Goal: Navigation & Orientation: Find specific page/section

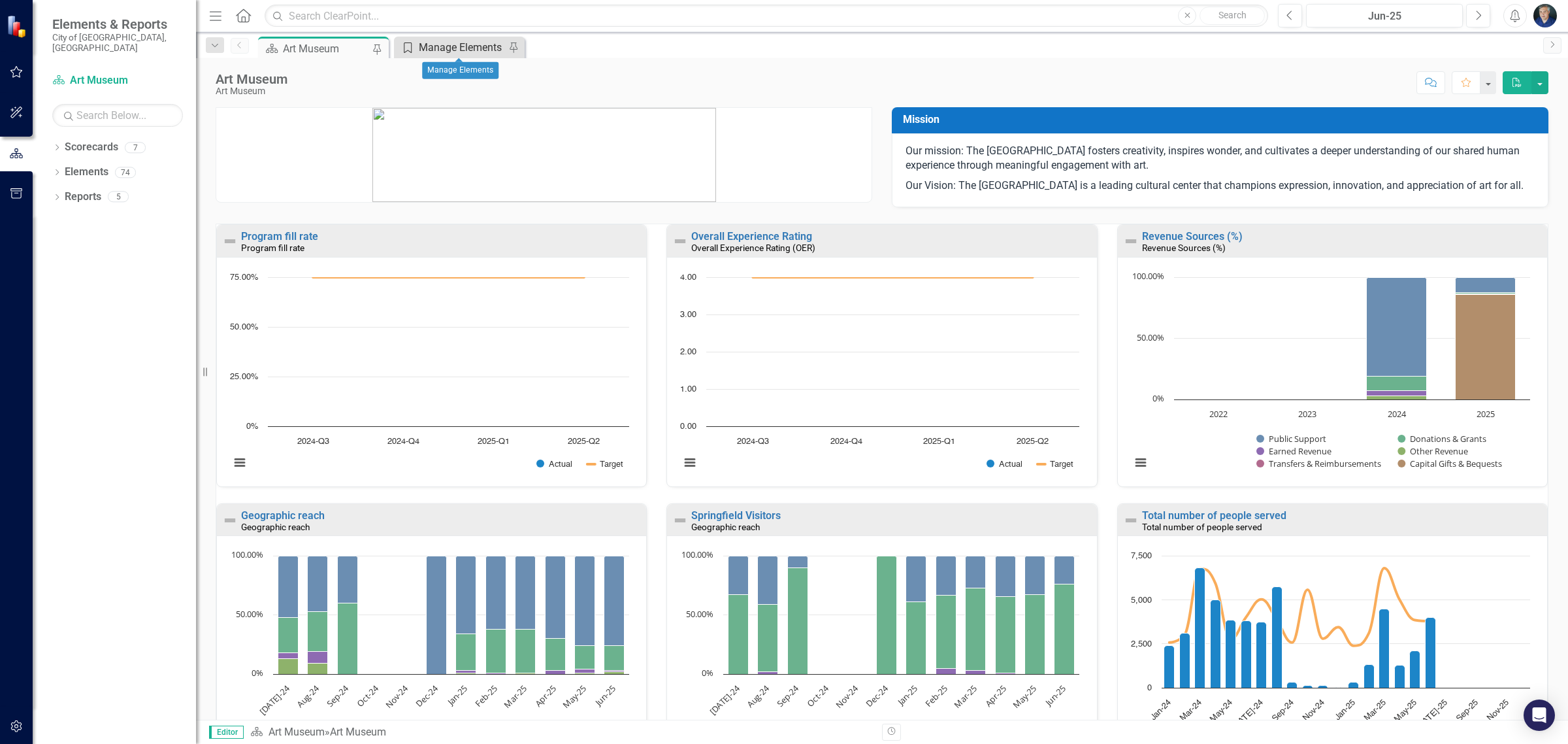
click at [477, 47] on div "Manage Elements" at bounding box center [462, 47] width 87 height 17
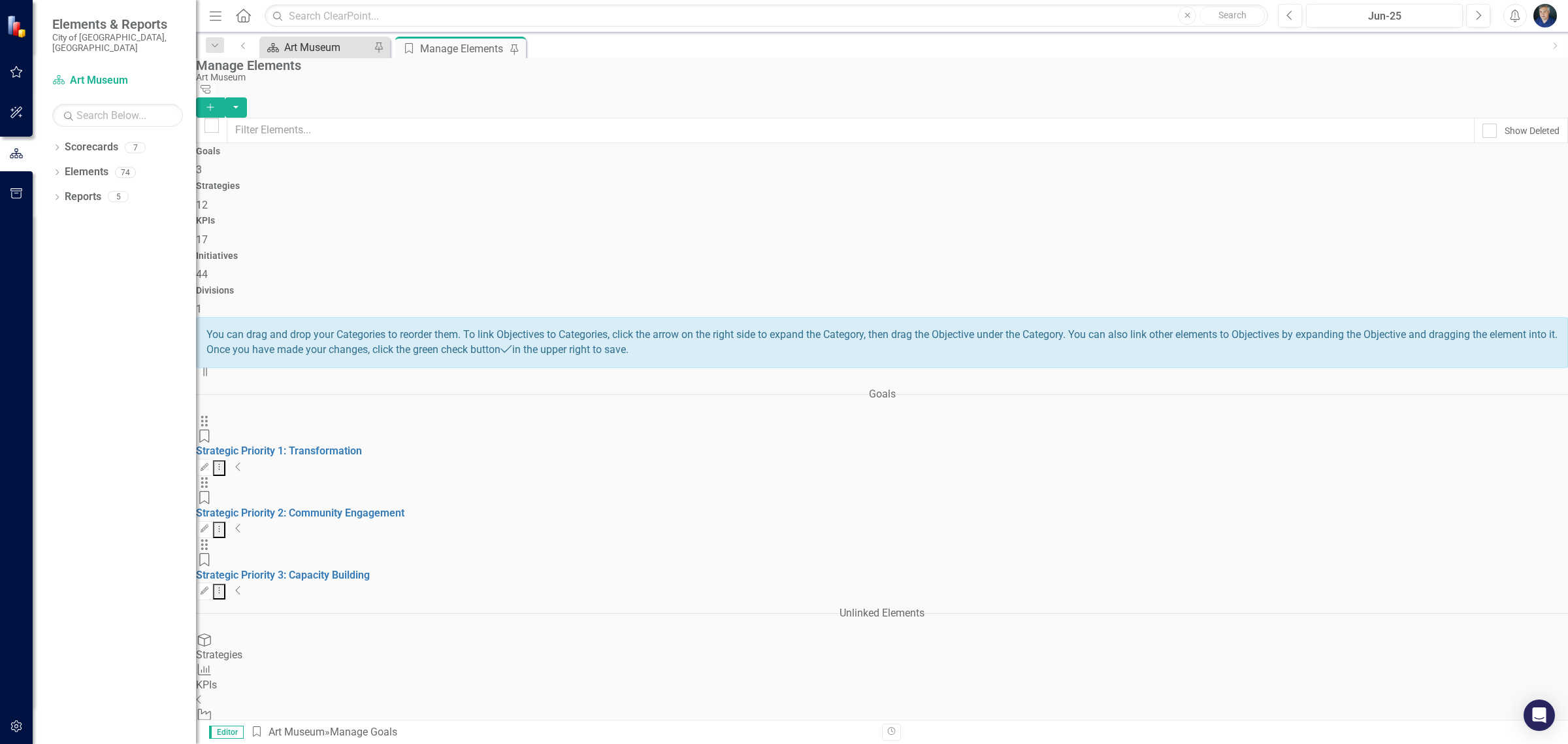
click at [292, 43] on div "Art Museum" at bounding box center [327, 47] width 87 height 17
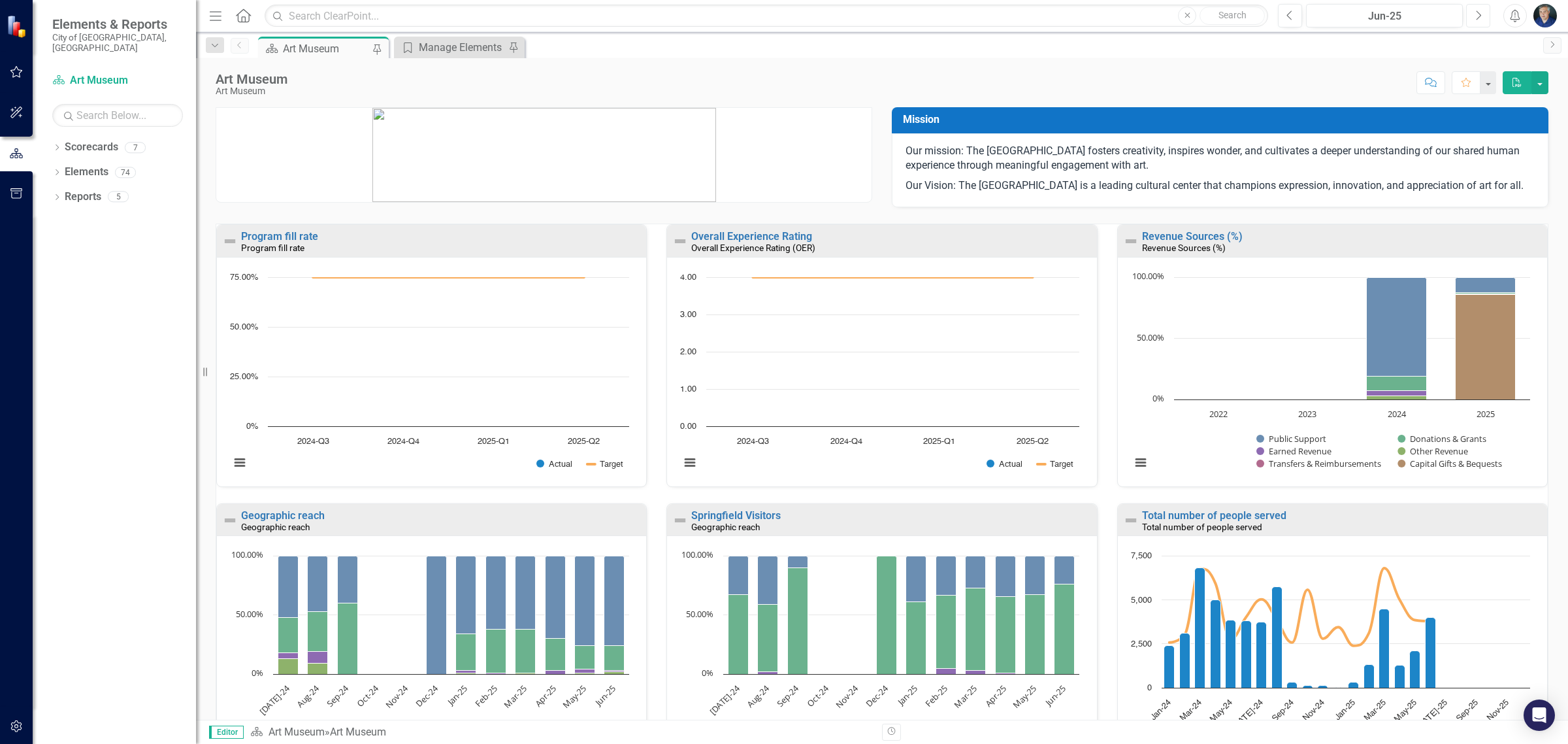
click at [1474, 7] on button "Next" at bounding box center [1479, 15] width 24 height 23
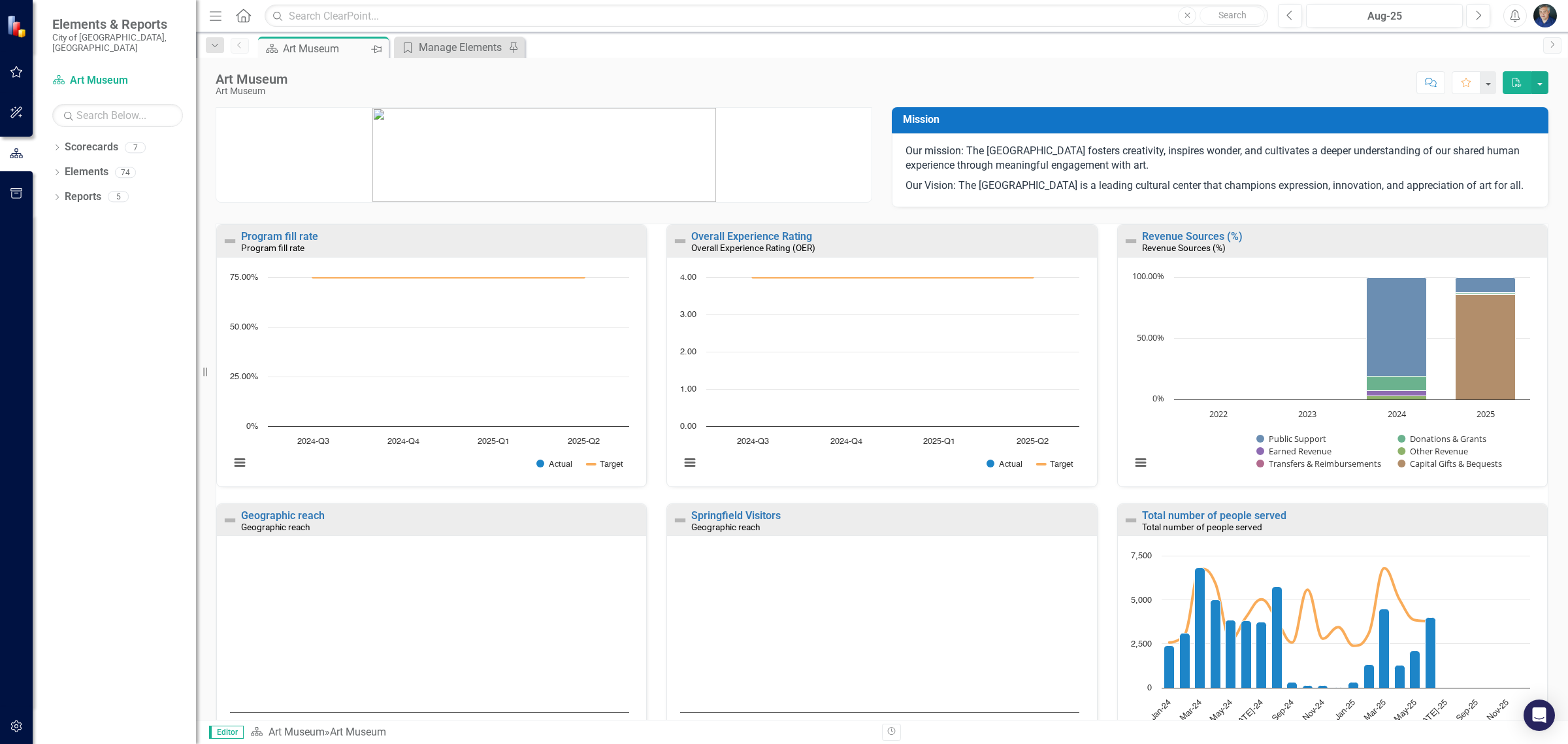
click at [376, 47] on icon "Pin" at bounding box center [376, 49] width 10 height 13
click at [376, 47] on icon at bounding box center [379, 47] width 7 height 10
click at [341, 47] on div "Manage Elements" at bounding box center [329, 47] width 89 height 17
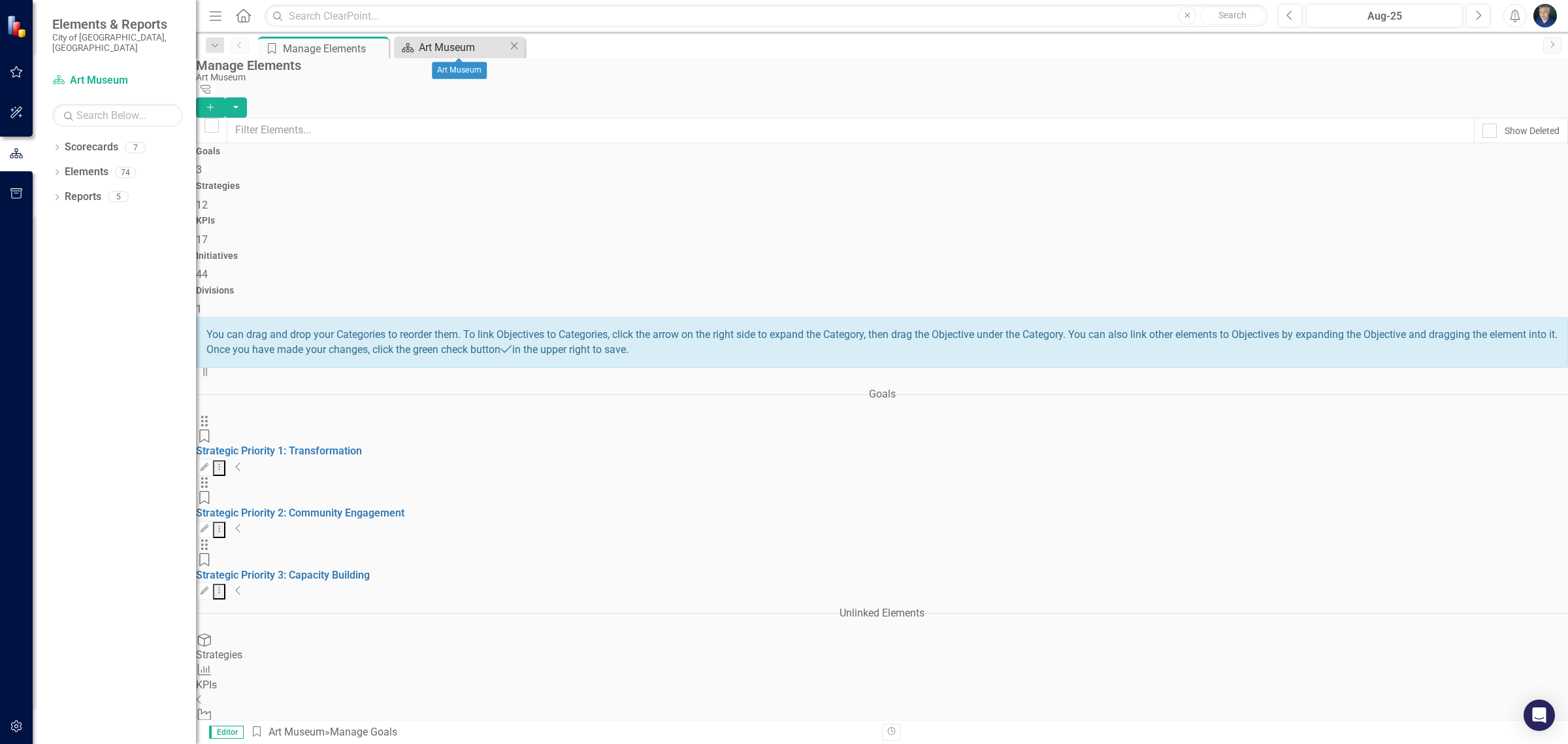
click at [453, 41] on div "Art Museum" at bounding box center [464, 47] width 89 height 17
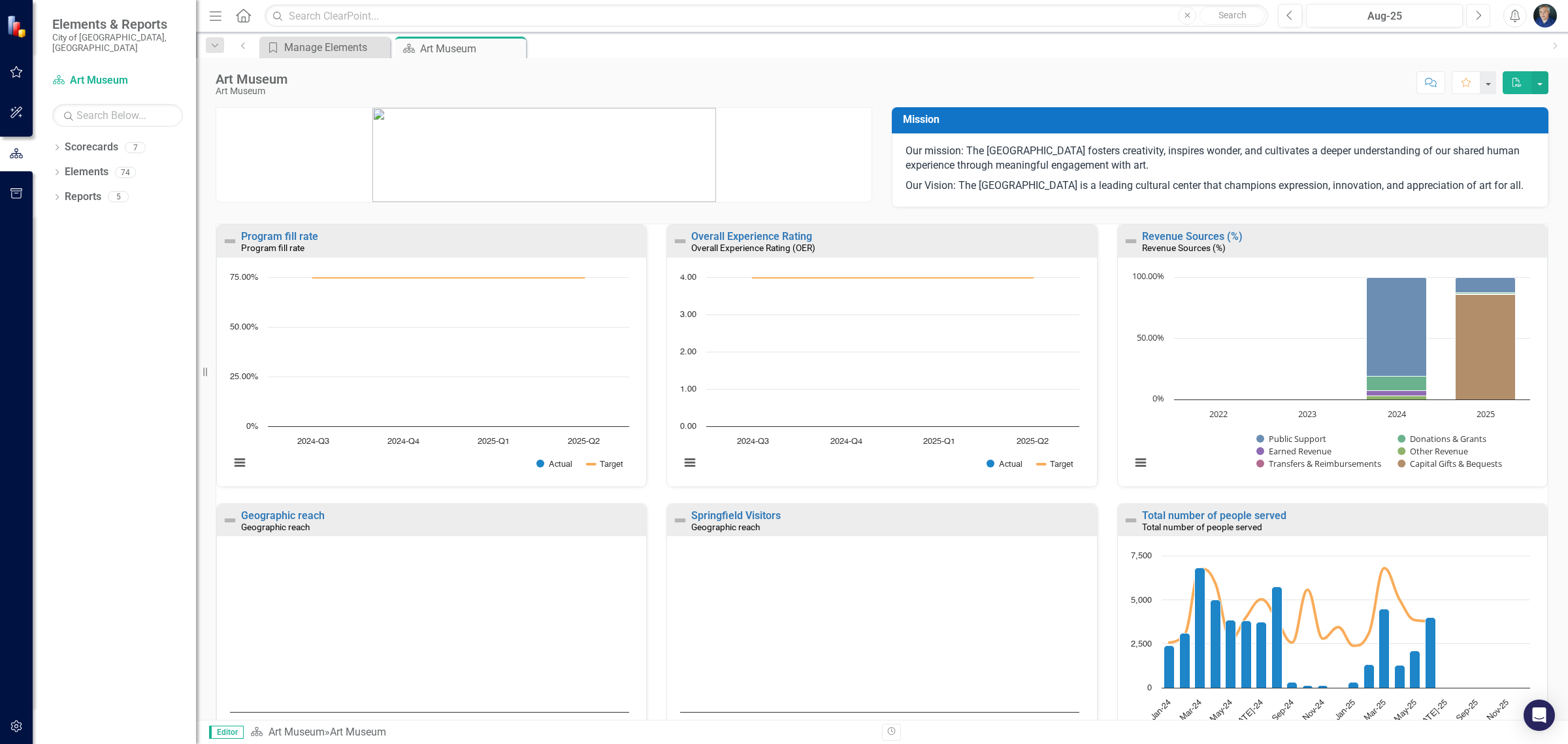
click at [1473, 14] on button "Next" at bounding box center [1479, 15] width 24 height 23
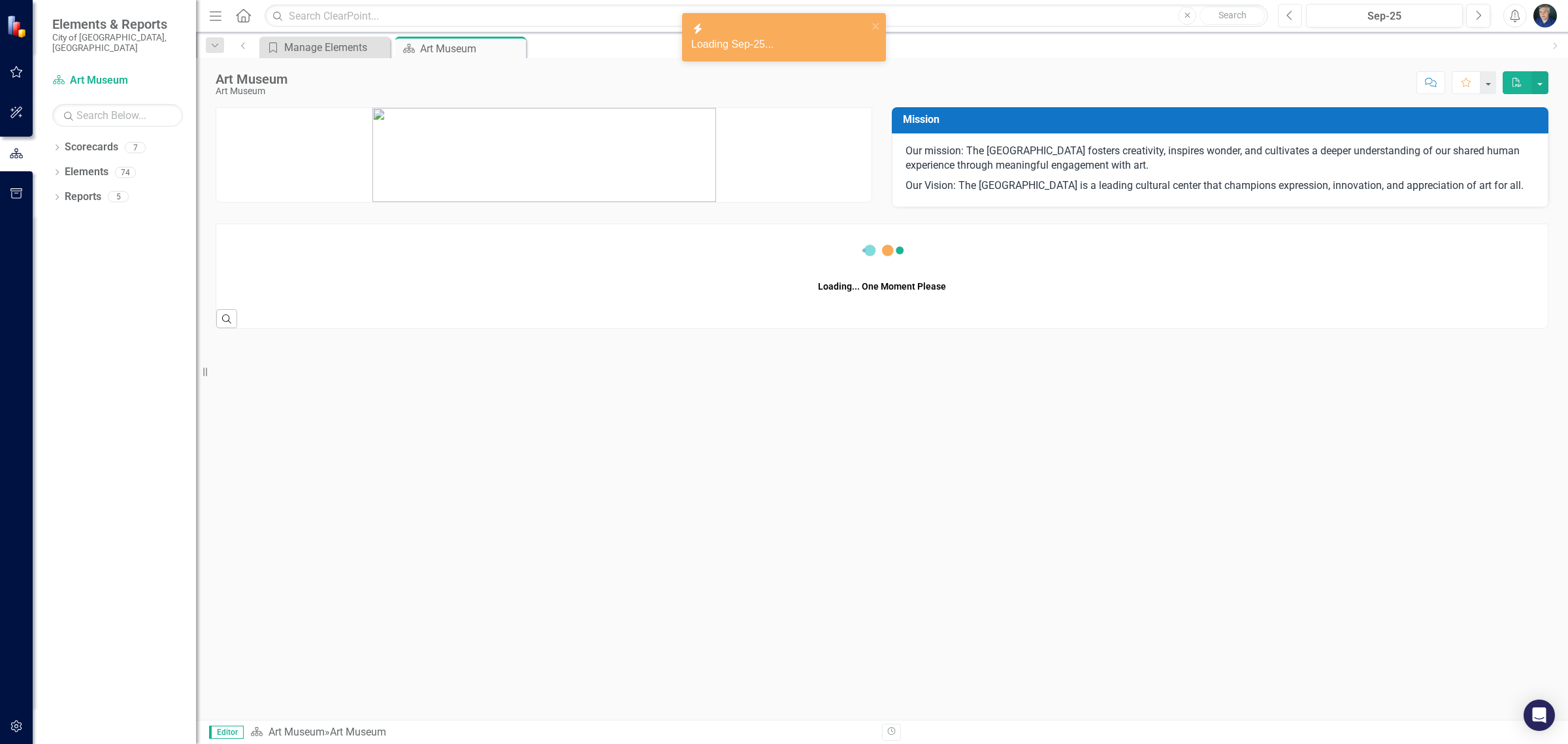
click at [1284, 17] on button "Previous" at bounding box center [1291, 15] width 24 height 23
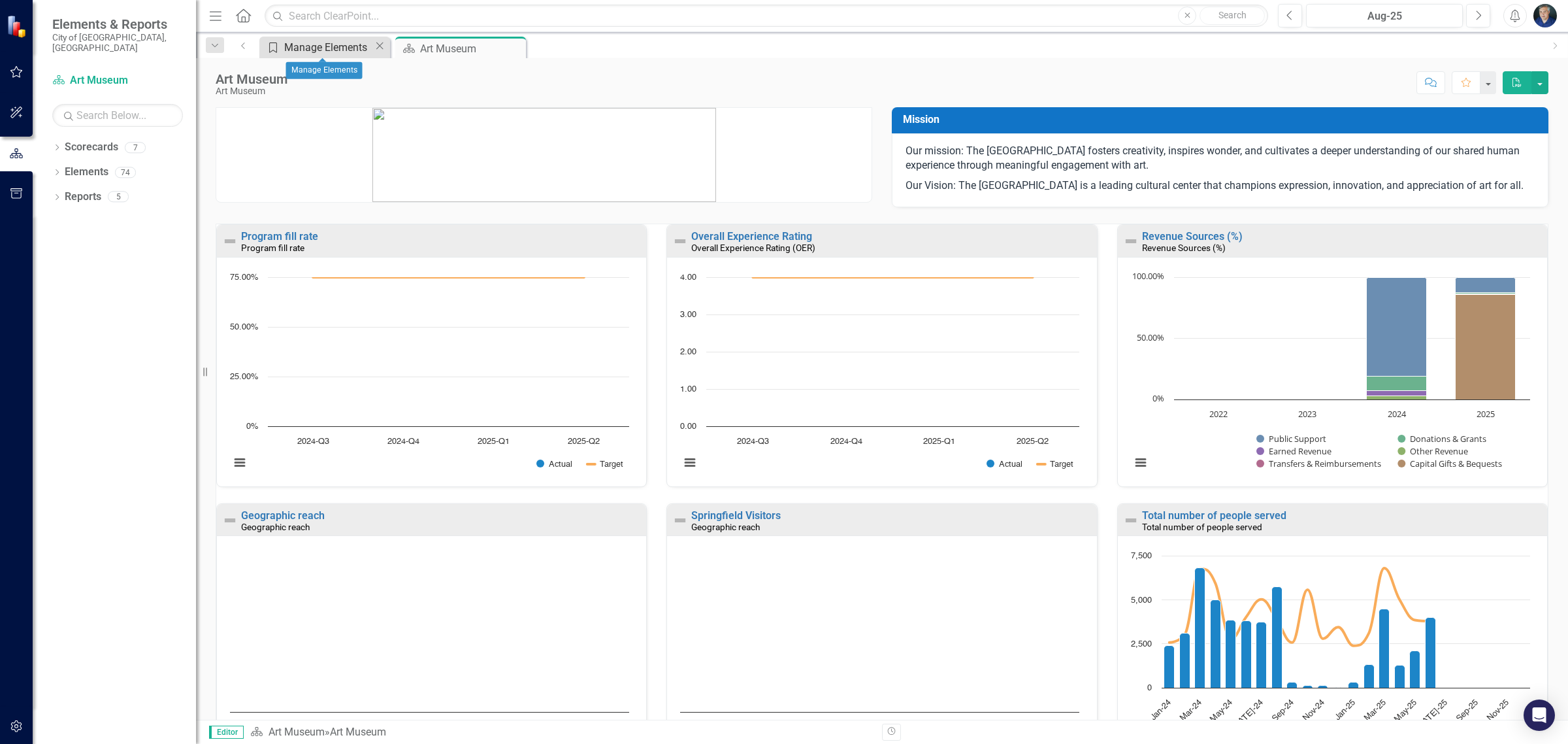
click at [333, 44] on div "Manage Elements" at bounding box center [329, 47] width 89 height 17
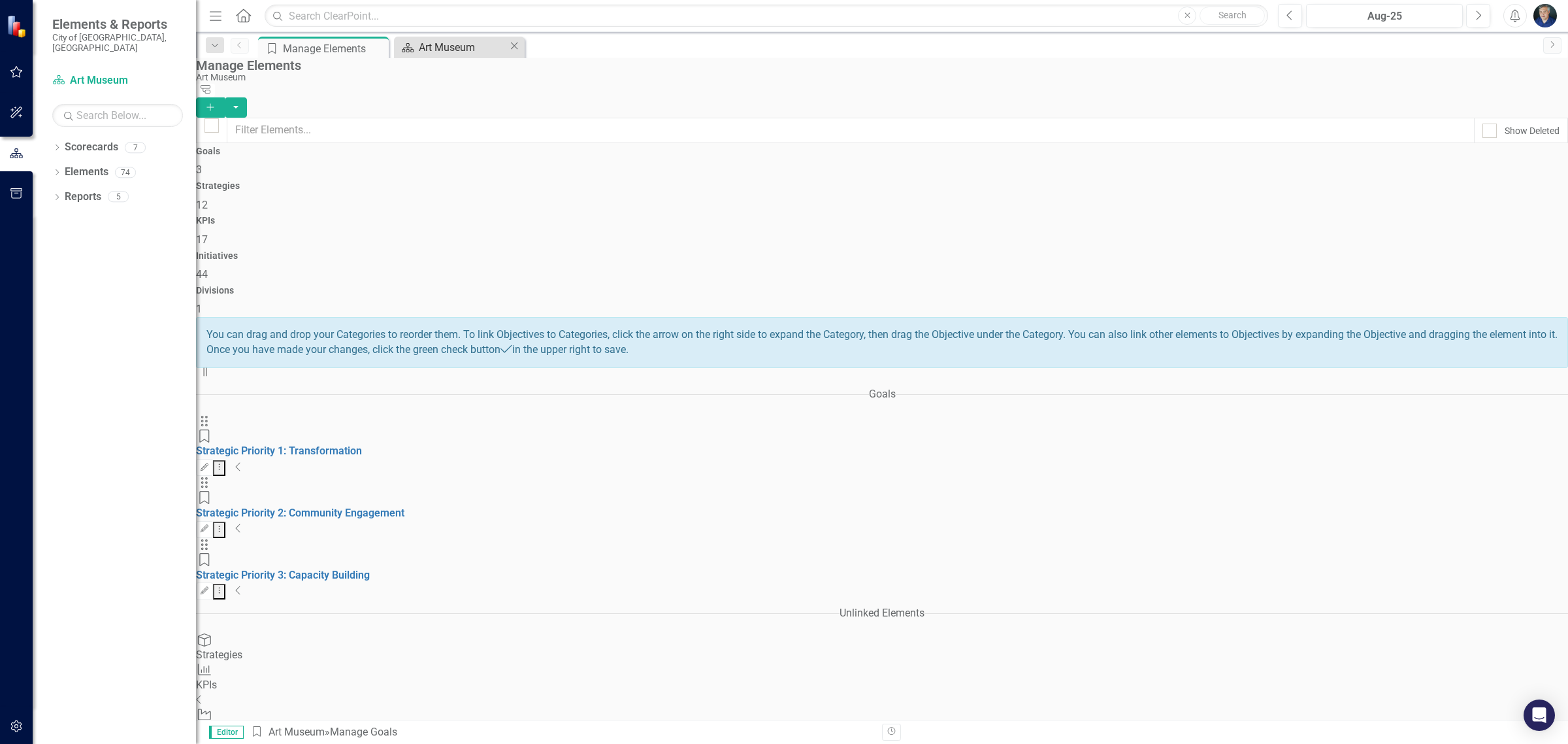
click at [435, 47] on div "Art Museum" at bounding box center [464, 47] width 89 height 17
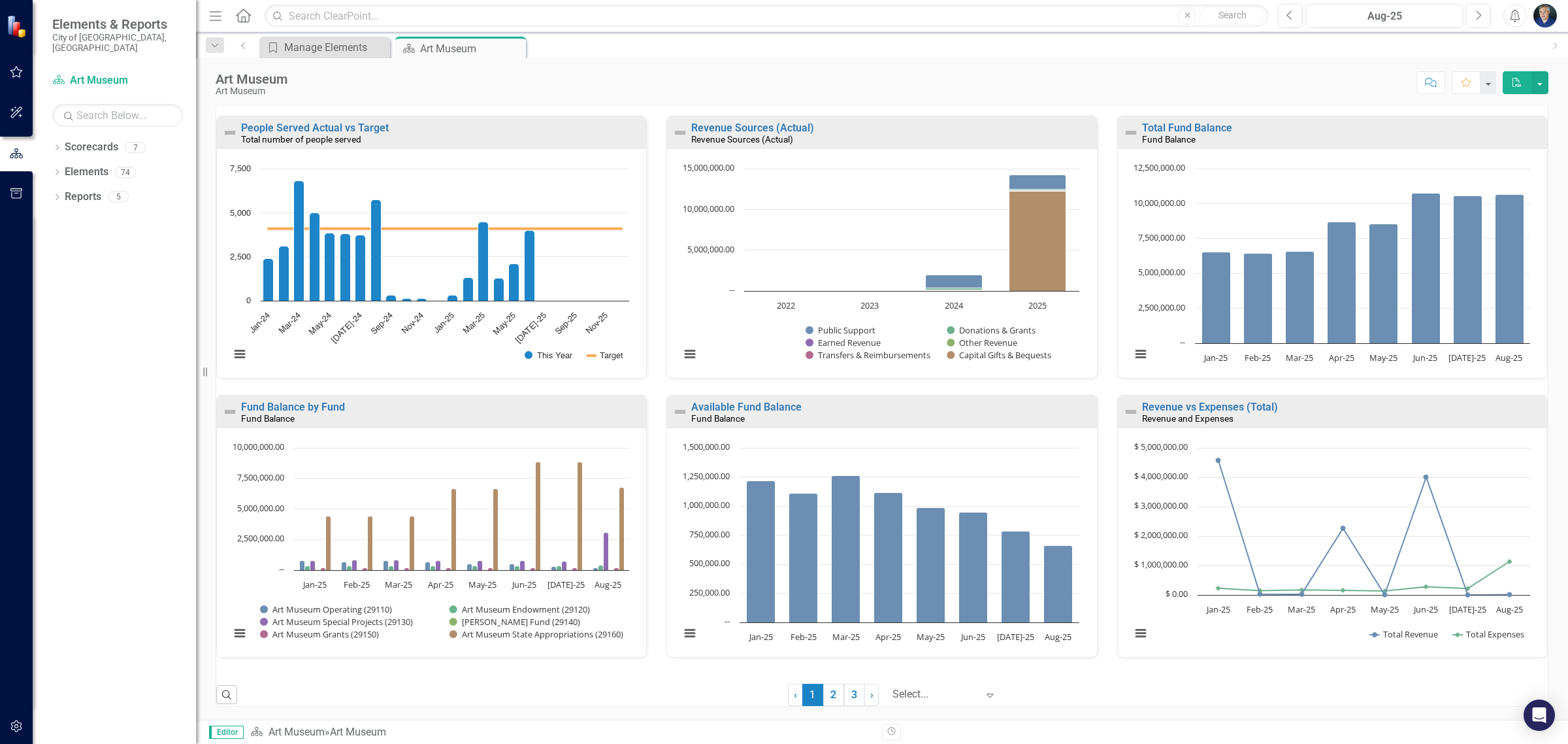
scroll to position [683, 0]
click at [830, 695] on link "2" at bounding box center [833, 695] width 20 height 22
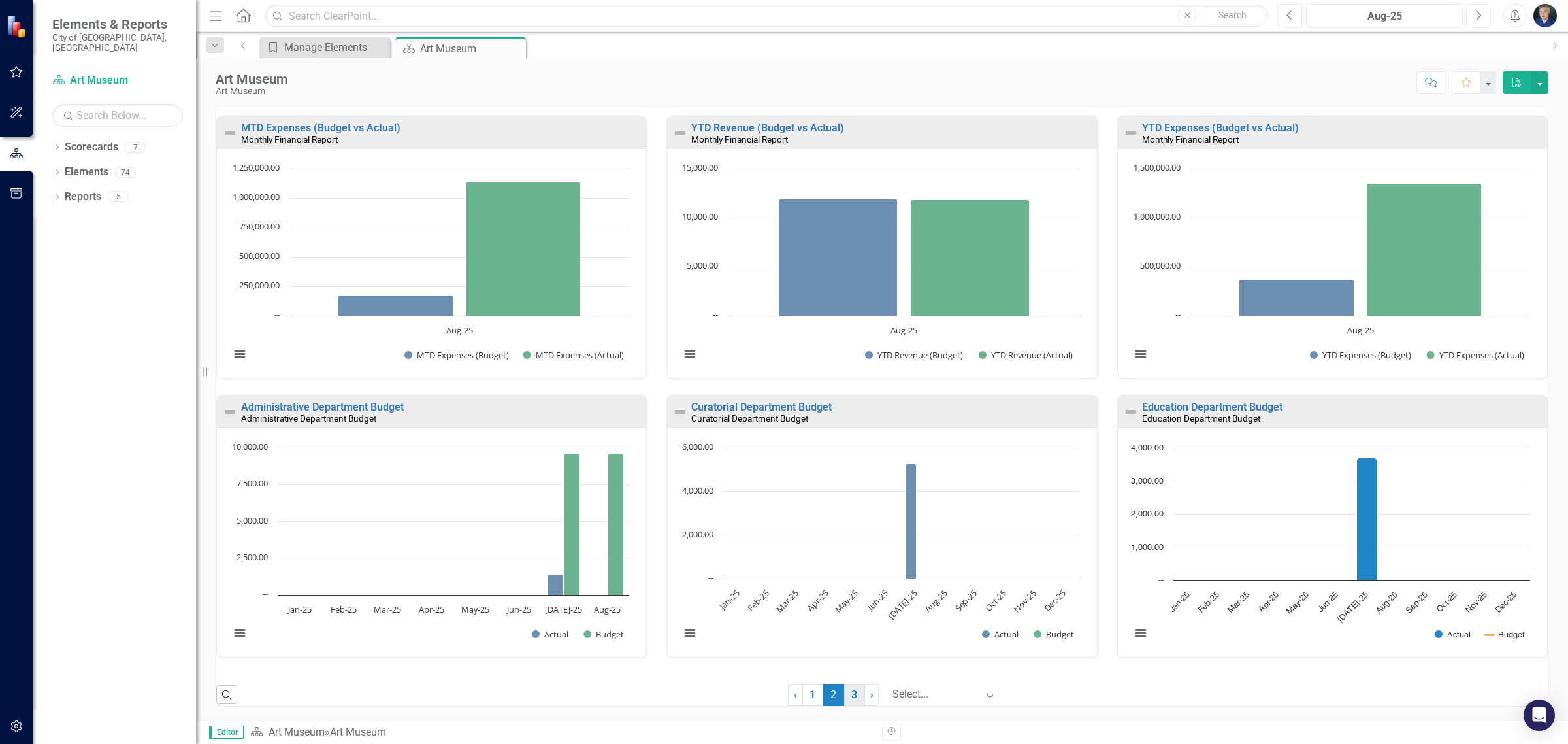
click at [849, 703] on link "3" at bounding box center [855, 695] width 20 height 22
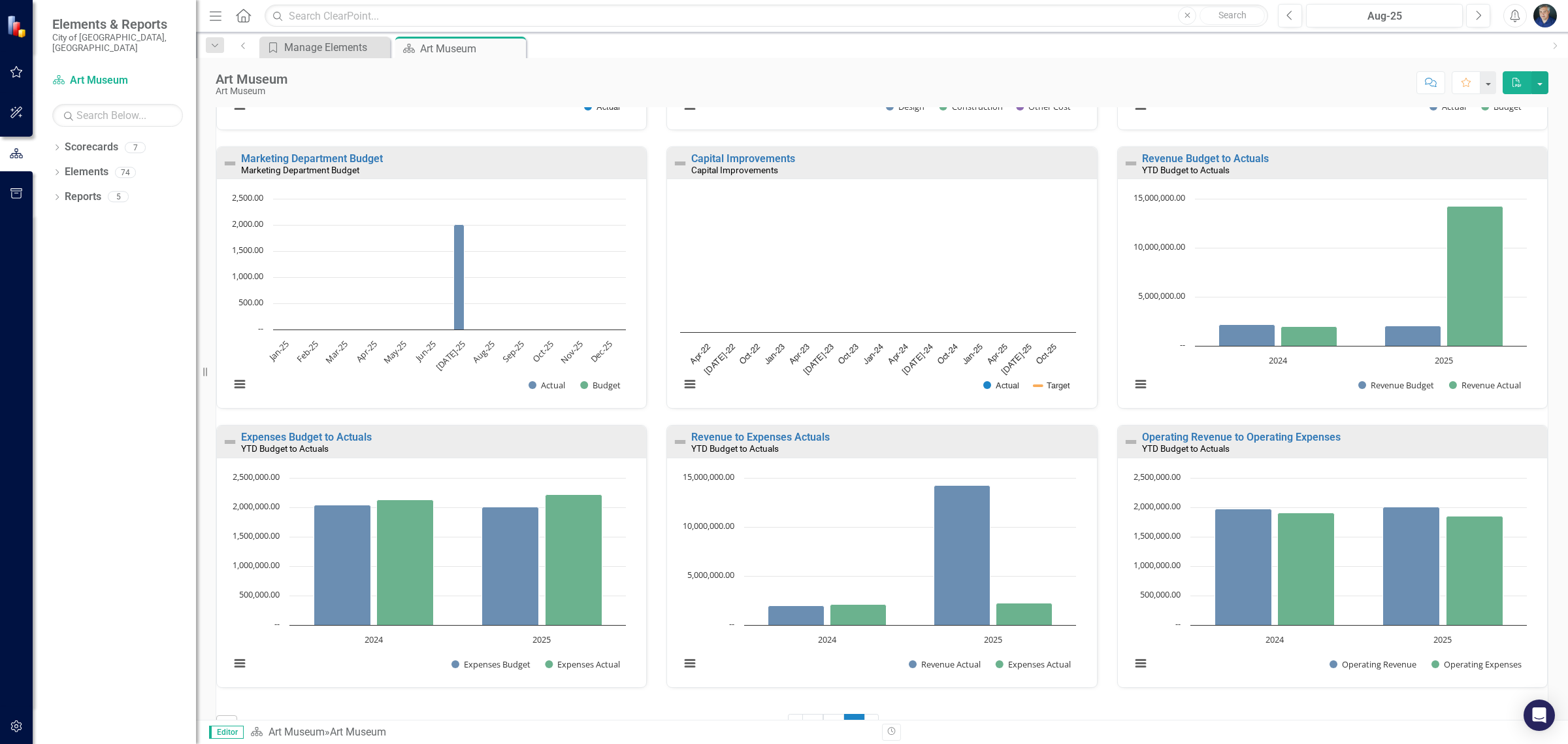
scroll to position [404, 0]
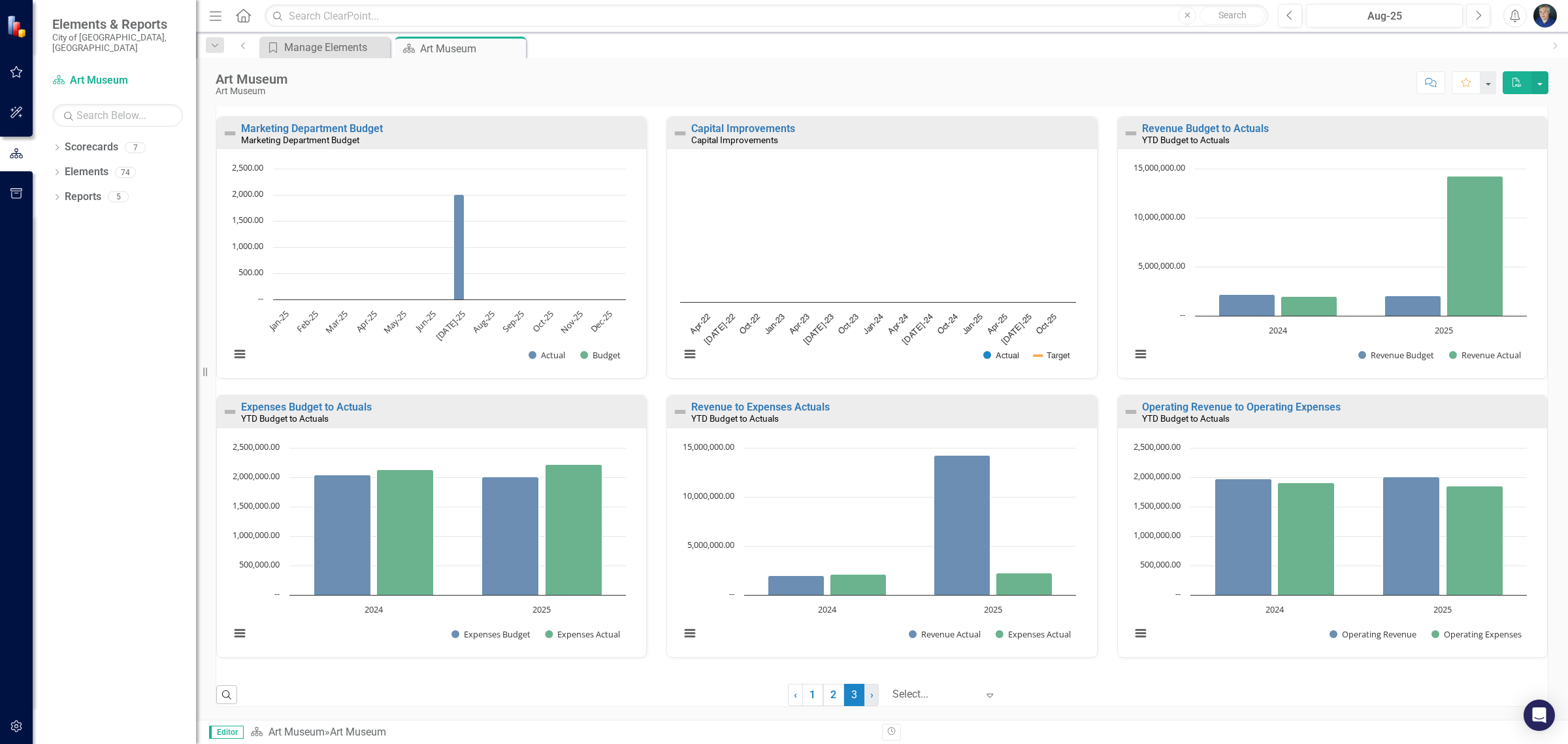
click at [871, 696] on span "›" at bounding box center [872, 694] width 4 height 12
click at [827, 691] on link "2" at bounding box center [833, 695] width 20 height 22
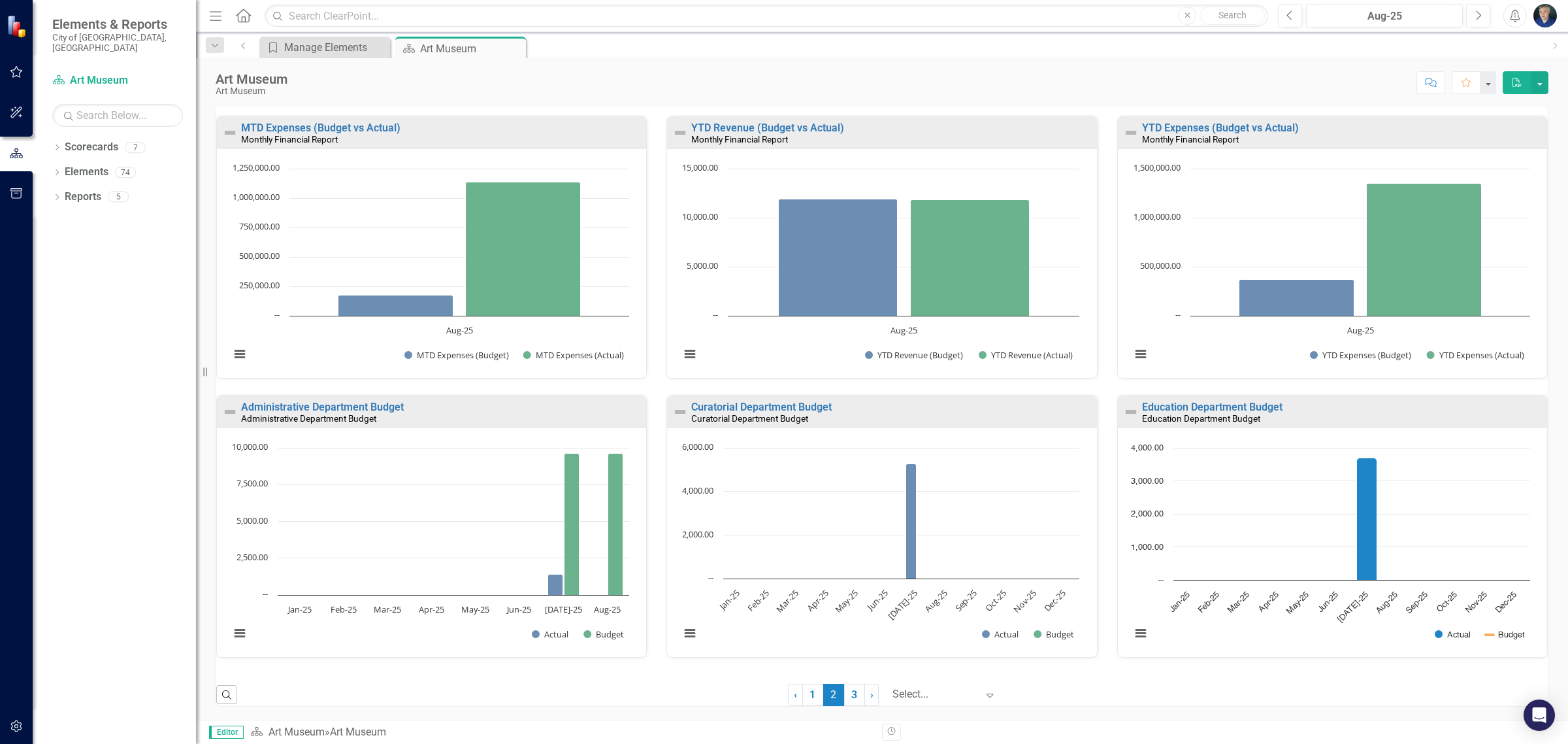
scroll to position [683, 0]
click at [1210, 406] on link "Education Department Budget" at bounding box center [1212, 406] width 141 height 12
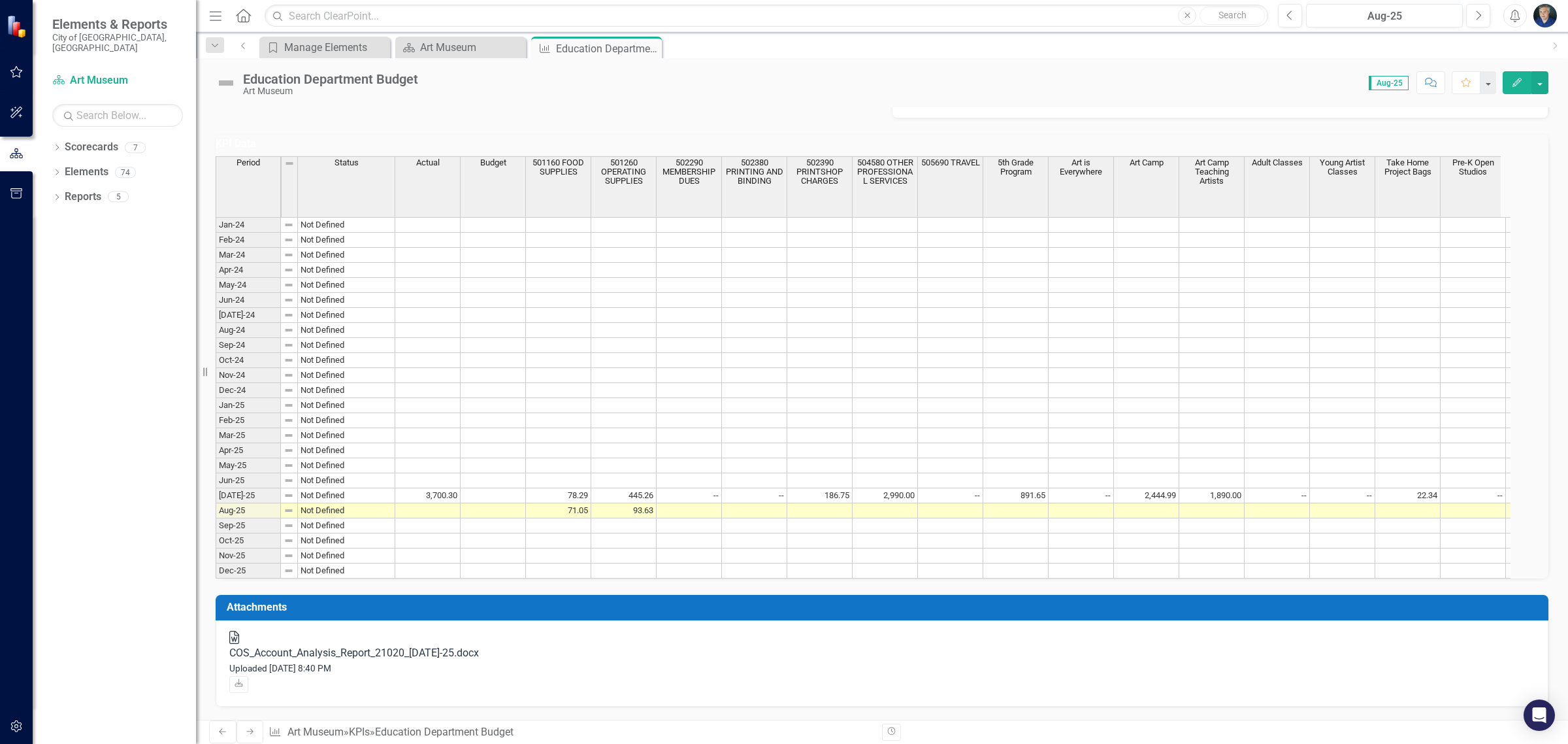
scroll to position [397, 0]
